Goal: Information Seeking & Learning: Find specific fact

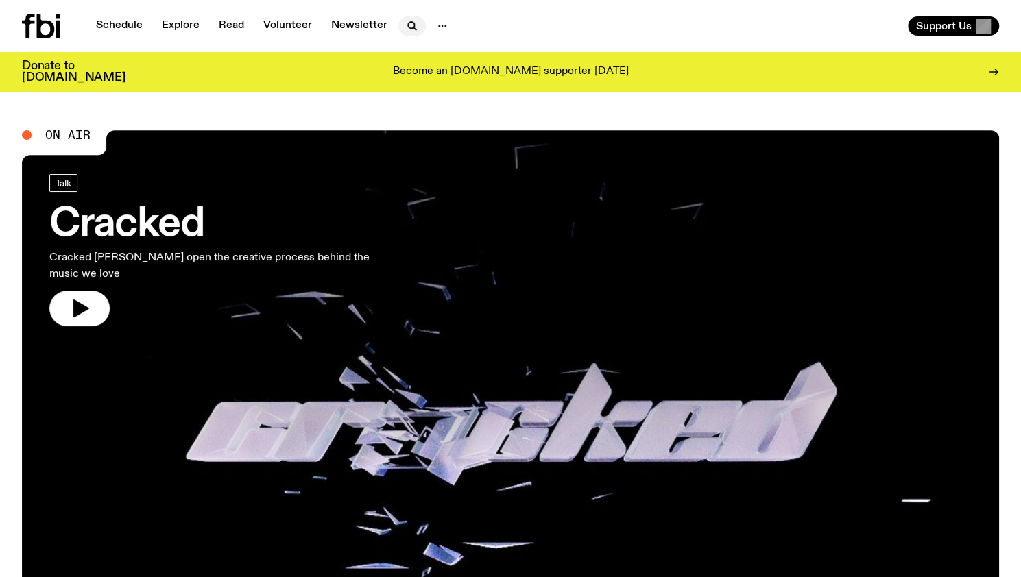
click at [407, 23] on icon "button" at bounding box center [412, 26] width 16 height 16
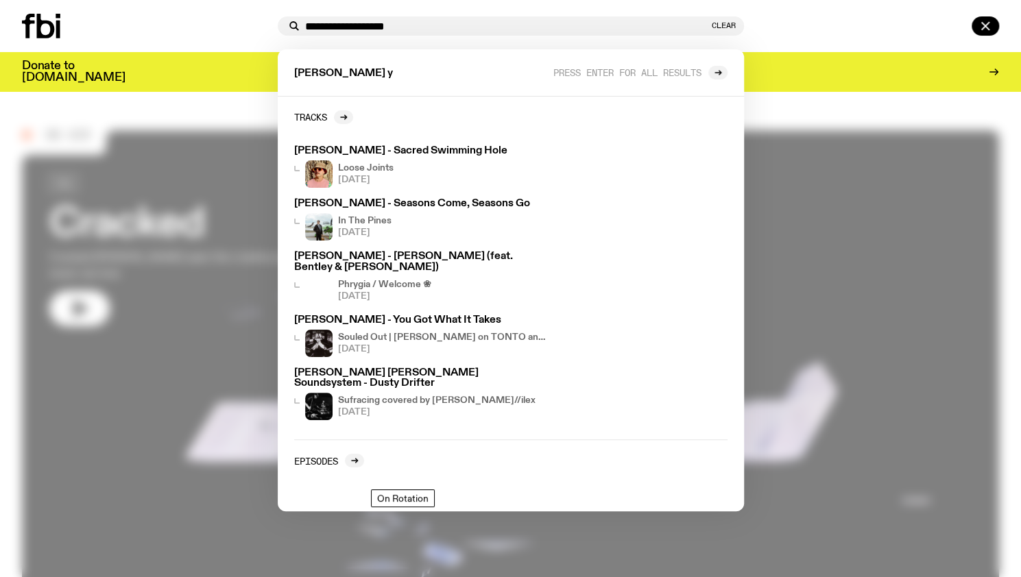
type input "**********"
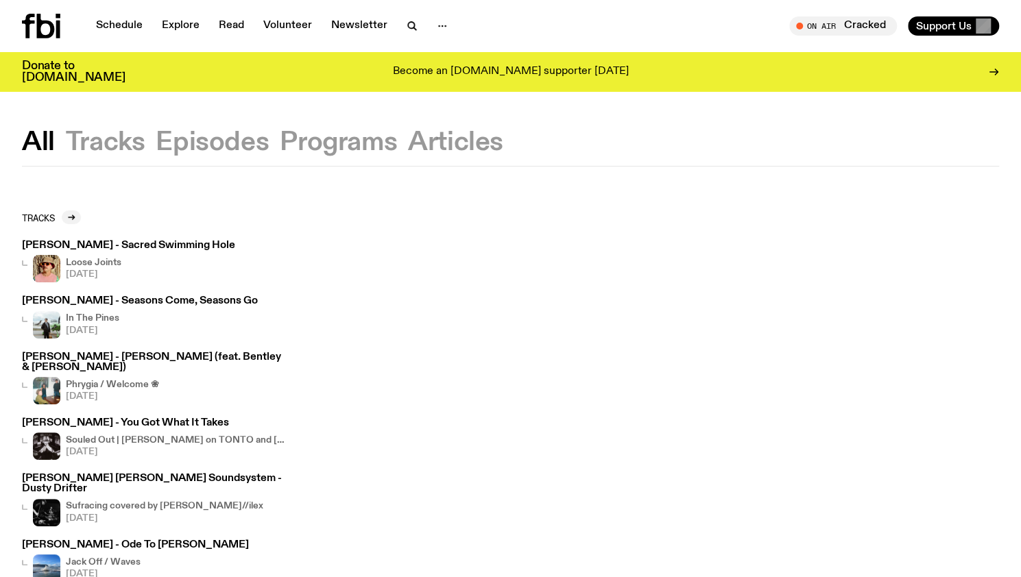
click at [156, 137] on button "Tracks" at bounding box center [212, 142] width 113 height 25
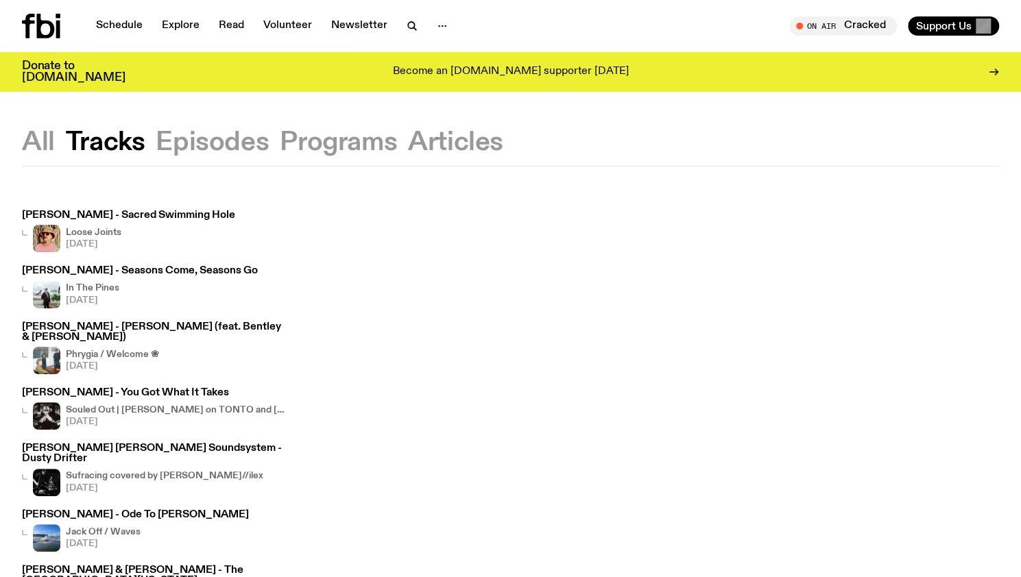
click at [280, 149] on button "Episodes" at bounding box center [338, 142] width 117 height 25
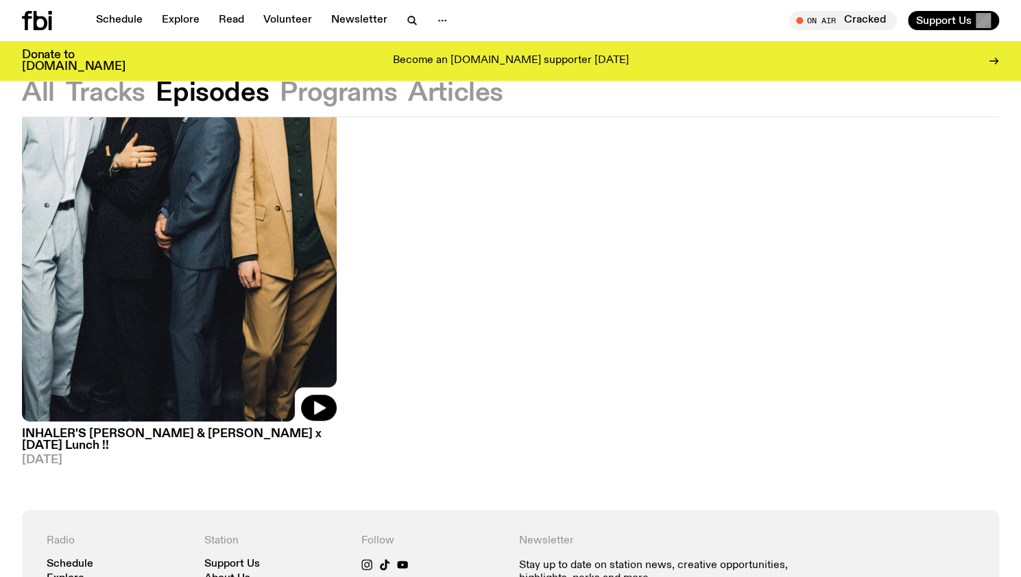
click at [408, 105] on button "Programs" at bounding box center [455, 93] width 95 height 25
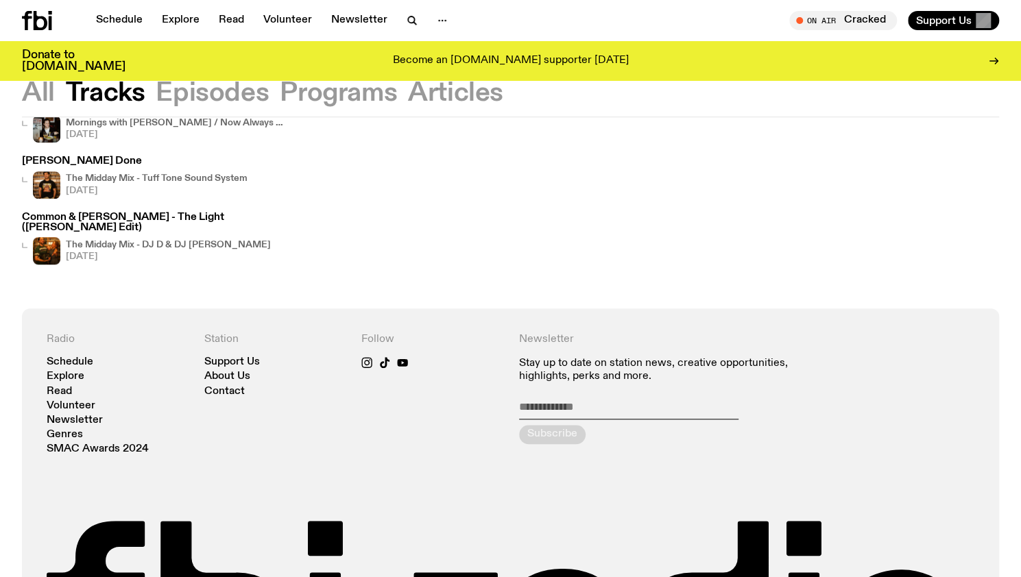
scroll to position [541, 0]
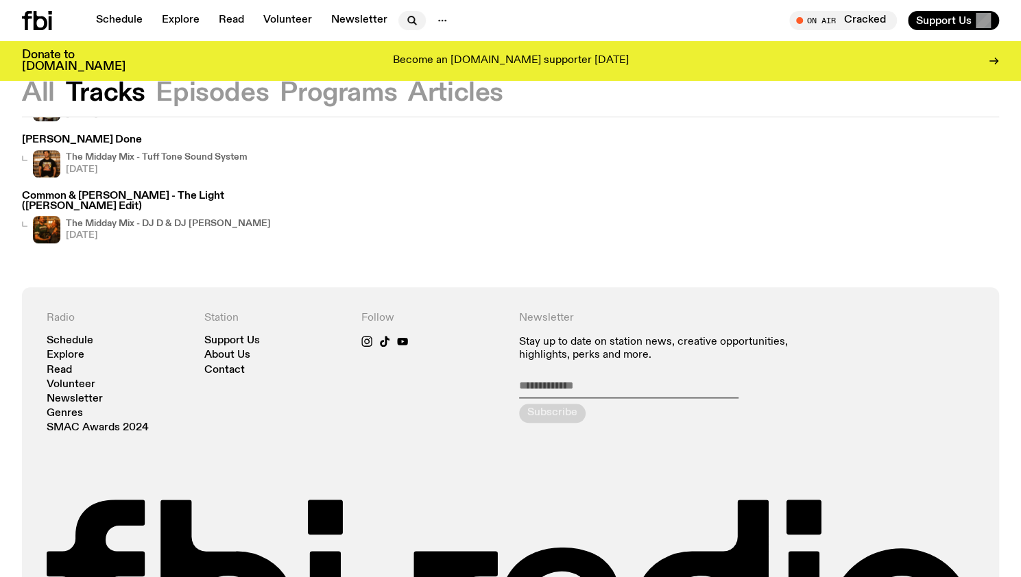
click at [402, 11] on button "button" at bounding box center [411, 20] width 27 height 19
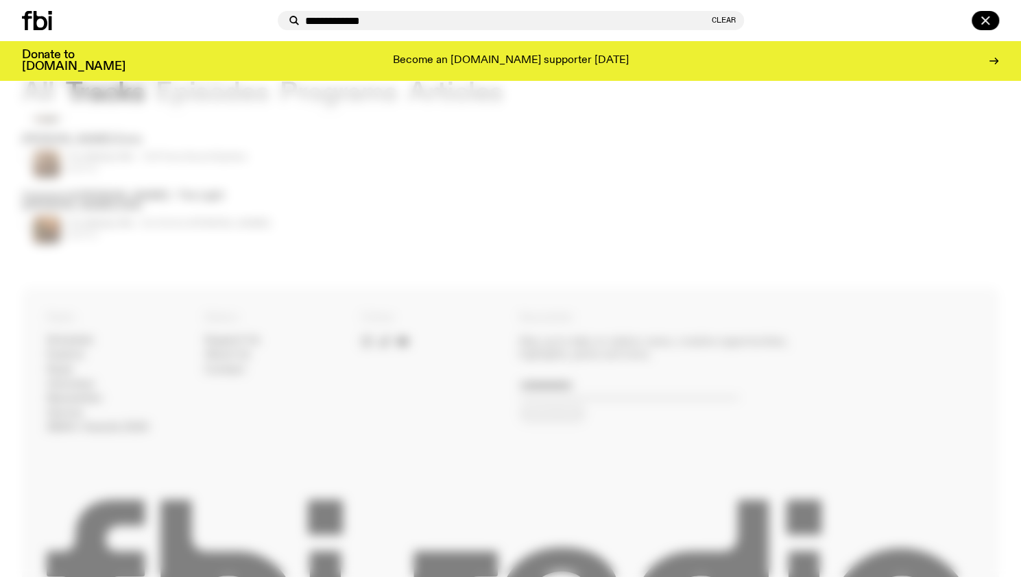
type input "**********"
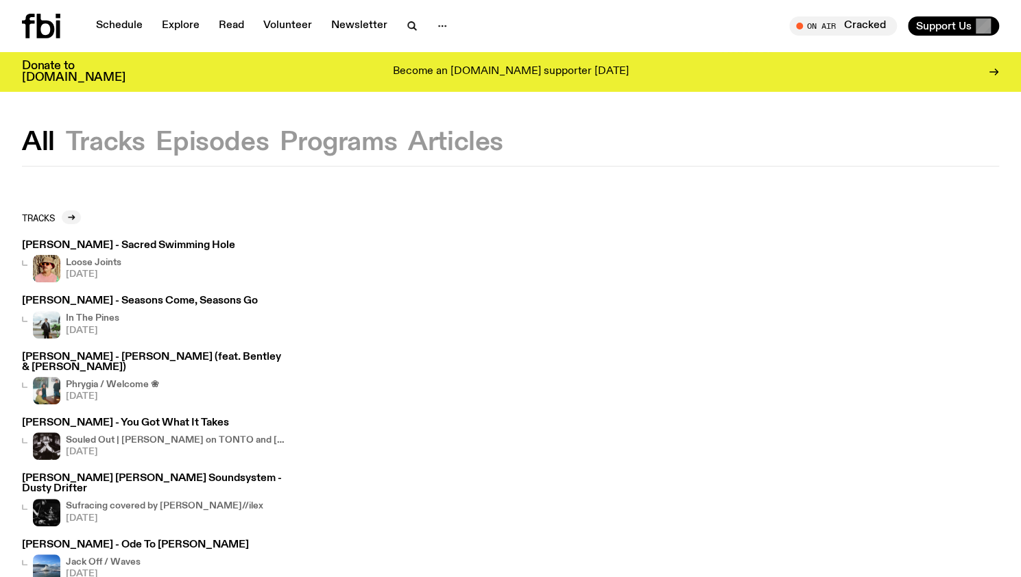
click at [63, 144] on div "All Tracks Episodes Programs Articles" at bounding box center [510, 148] width 1021 height 36
click at [48, 143] on button "All" at bounding box center [38, 142] width 33 height 25
click at [404, 25] on icon "button" at bounding box center [412, 26] width 16 height 16
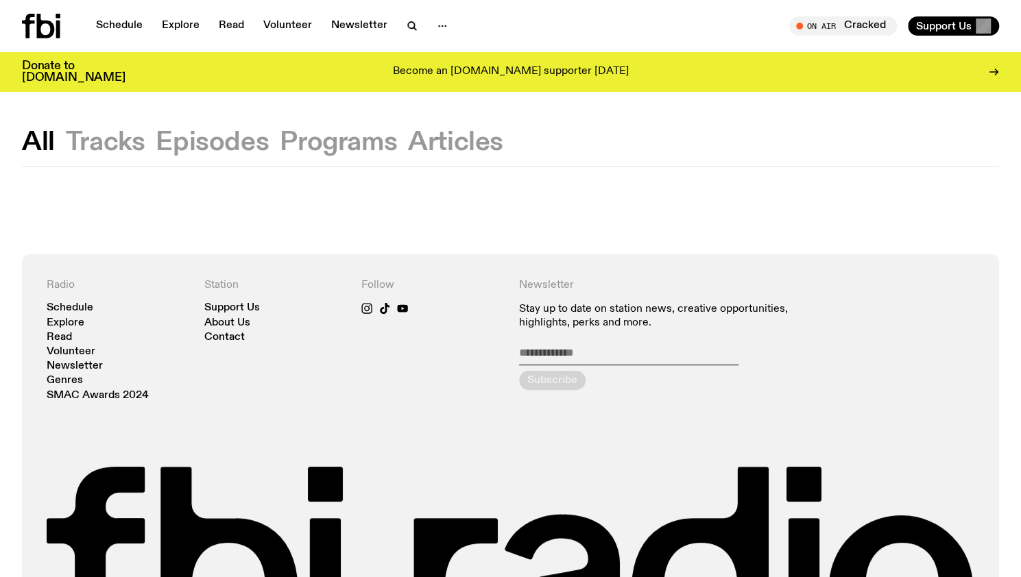
click at [404, 25] on icon "button" at bounding box center [412, 26] width 16 height 16
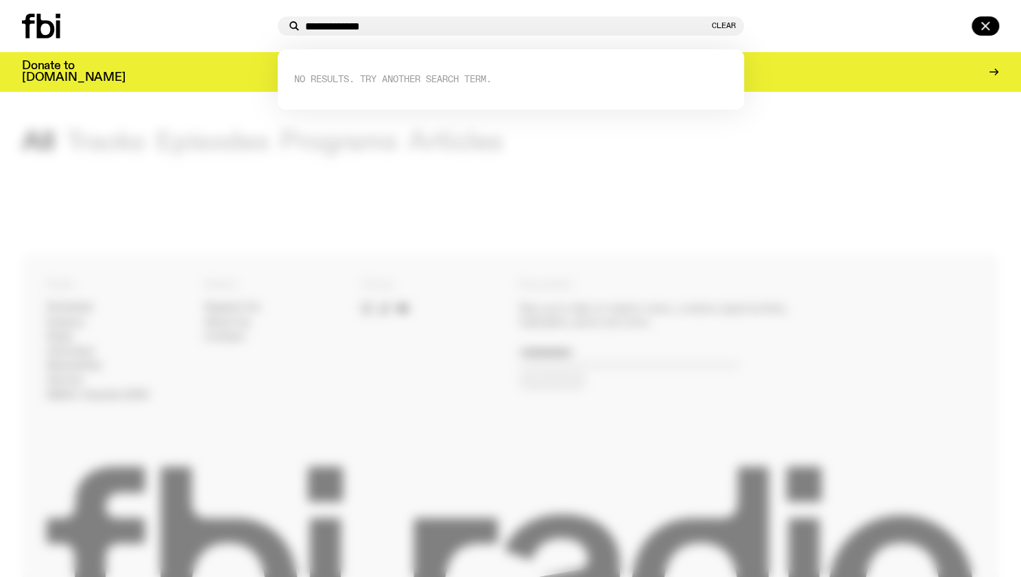
click at [400, 82] on span "No Results. Try another search term." at bounding box center [392, 79] width 197 height 13
click at [203, 125] on div at bounding box center [510, 288] width 1021 height 577
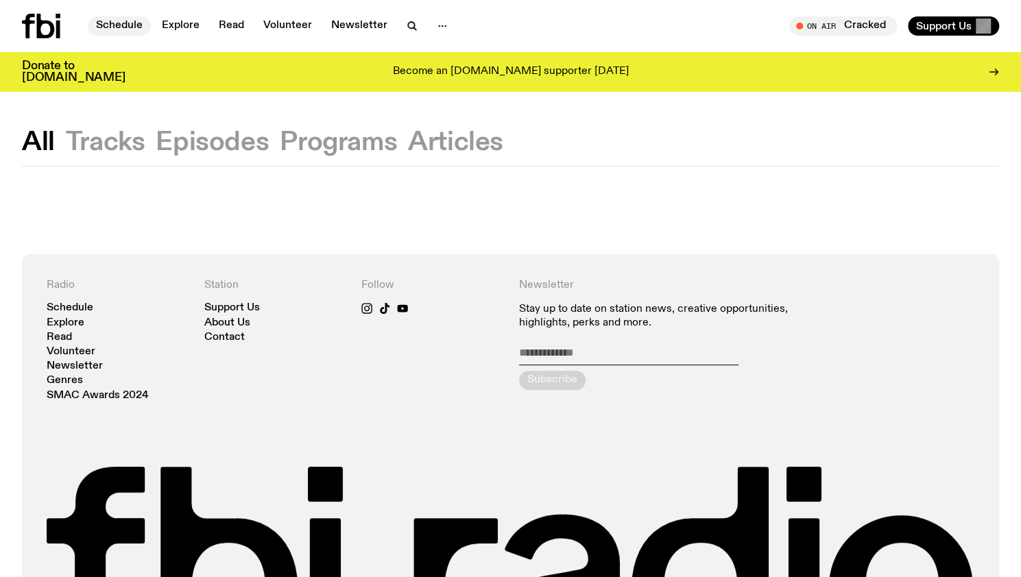
click at [123, 23] on link "Schedule" at bounding box center [119, 25] width 63 height 19
